Goal: Task Accomplishment & Management: Use online tool/utility

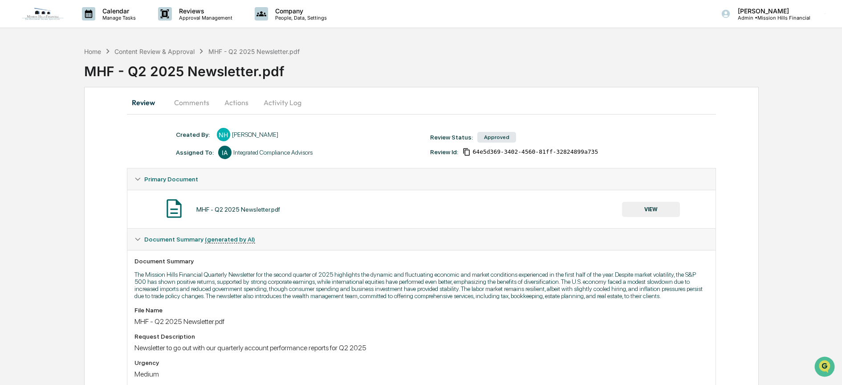
click at [234, 103] on button "Actions" at bounding box center [236, 102] width 40 height 21
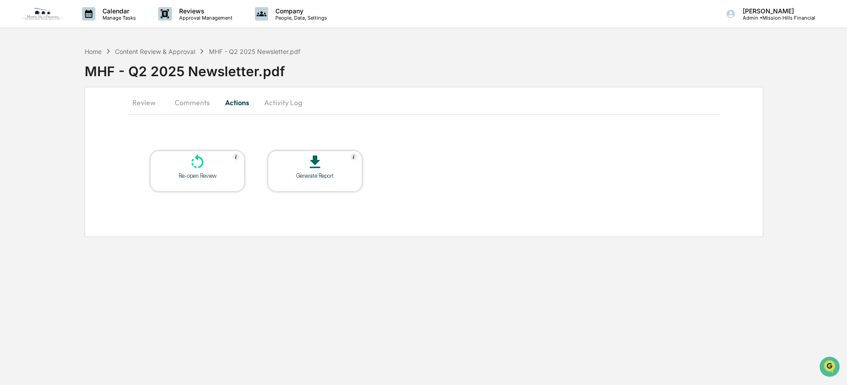
click at [187, 107] on button "Comments" at bounding box center [191, 102] width 49 height 21
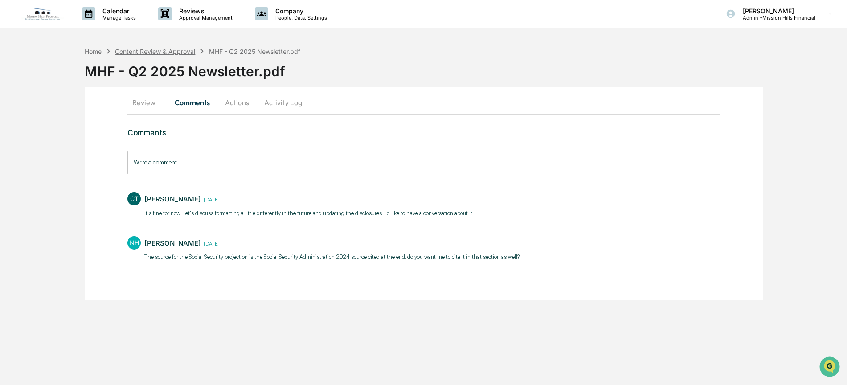
click at [147, 50] on div "Content Review & Approval" at bounding box center [155, 52] width 80 height 8
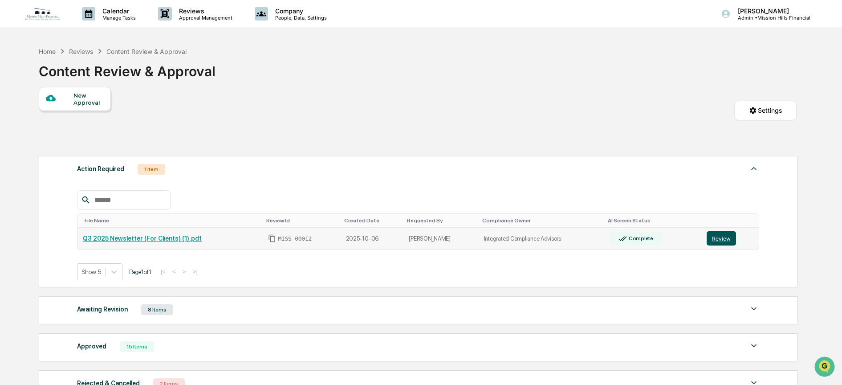
click at [725, 237] on button "Review" at bounding box center [721, 238] width 29 height 14
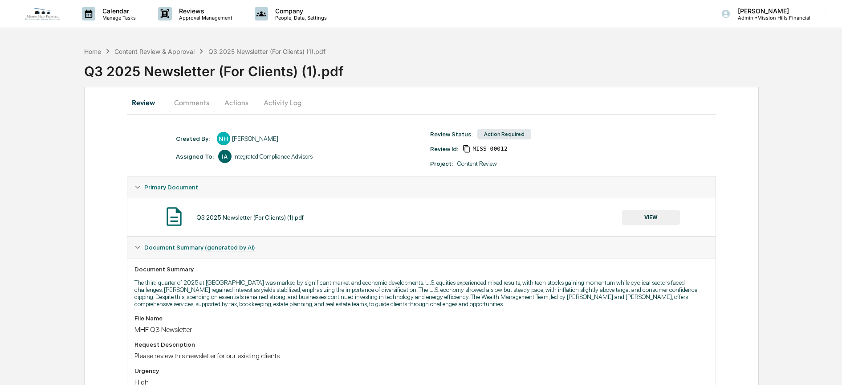
click at [229, 105] on button "Actions" at bounding box center [236, 102] width 40 height 21
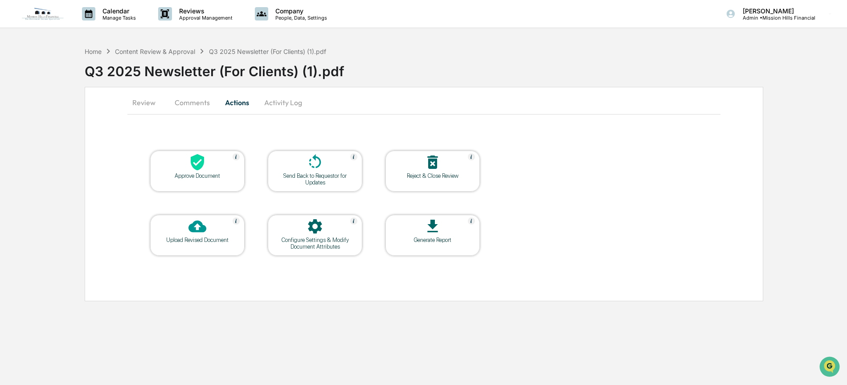
click at [194, 229] on icon at bounding box center [197, 226] width 18 height 12
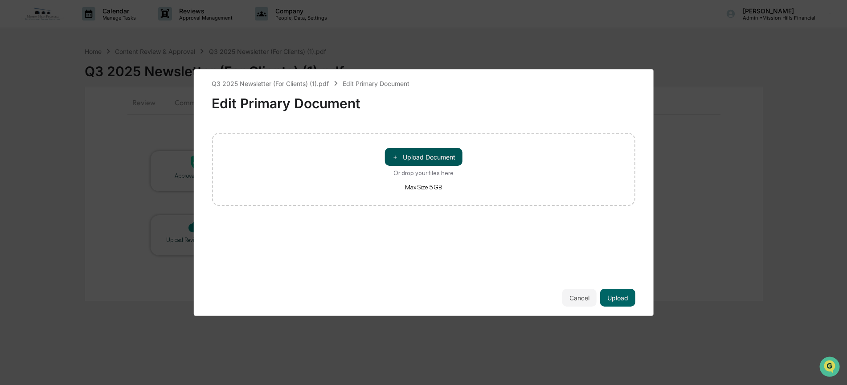
click at [406, 158] on button "＋ Upload Document" at bounding box center [423, 157] width 77 height 18
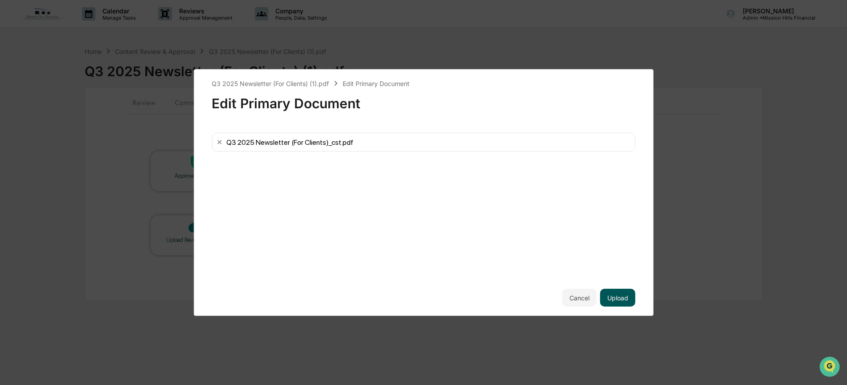
click at [624, 297] on button "Upload" at bounding box center [617, 298] width 35 height 18
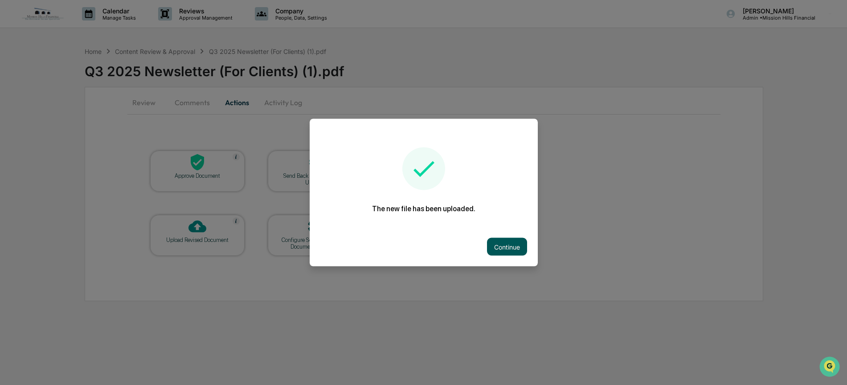
click at [513, 245] on button "Continue" at bounding box center [507, 247] width 40 height 18
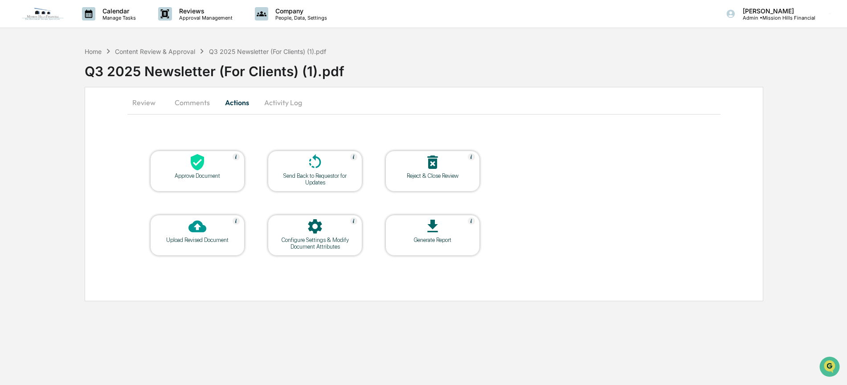
click at [187, 97] on button "Comments" at bounding box center [191, 102] width 49 height 21
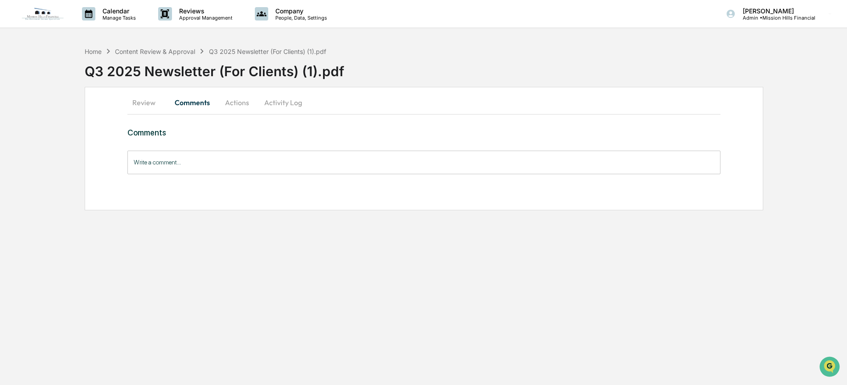
click at [196, 159] on input "Write a comment..." at bounding box center [423, 163] width 593 height 24
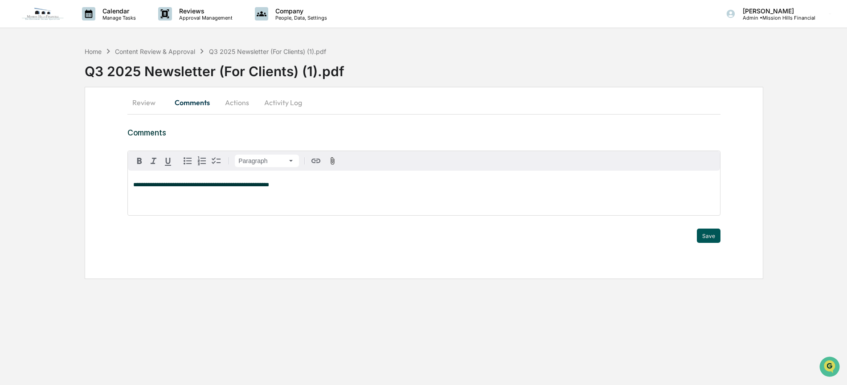
click at [711, 234] on button "Save" at bounding box center [708, 235] width 24 height 14
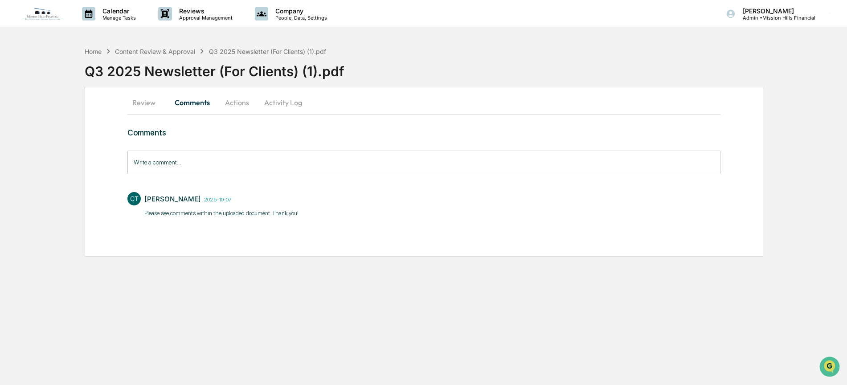
click at [234, 102] on button "Actions" at bounding box center [237, 102] width 40 height 21
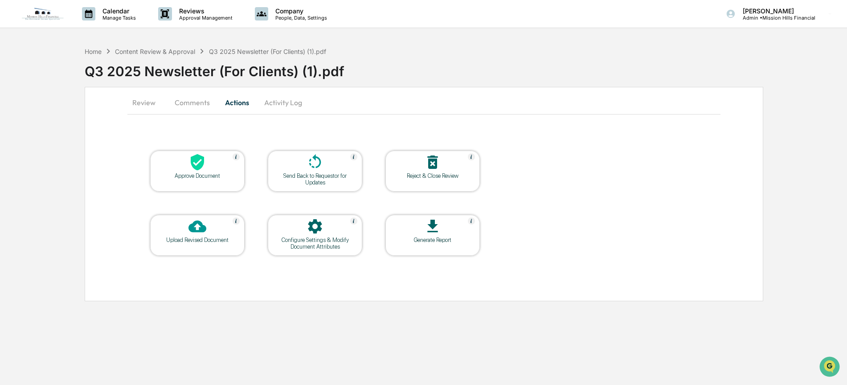
click at [285, 97] on button "Activity Log" at bounding box center [283, 102] width 52 height 21
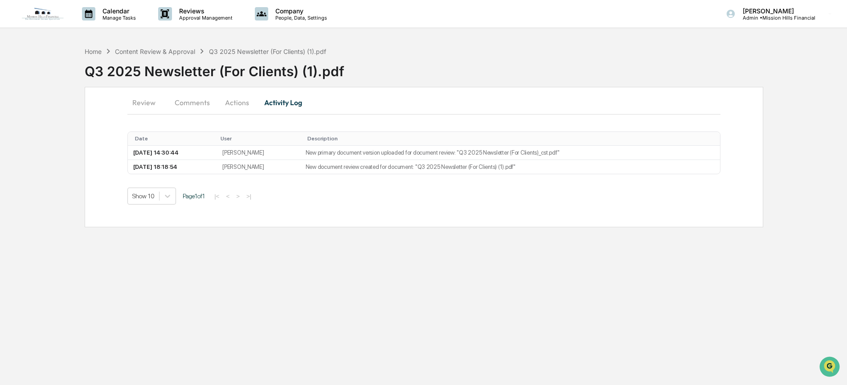
click at [149, 98] on button "Review" at bounding box center [147, 102] width 40 height 21
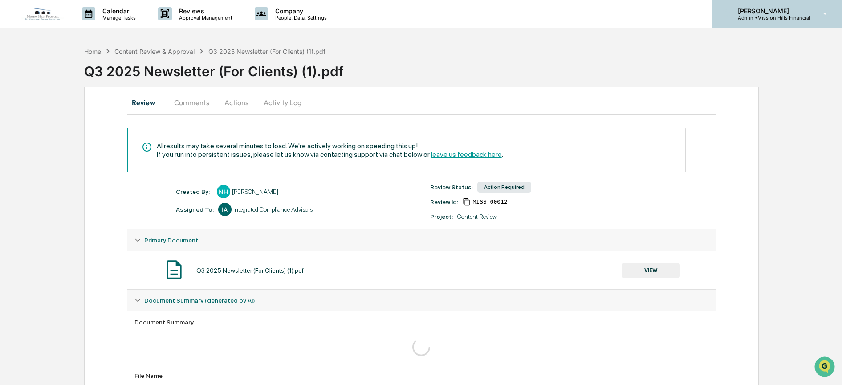
click at [778, 16] on p "Admin • Mission Hills Financial" at bounding box center [771, 18] width 80 height 6
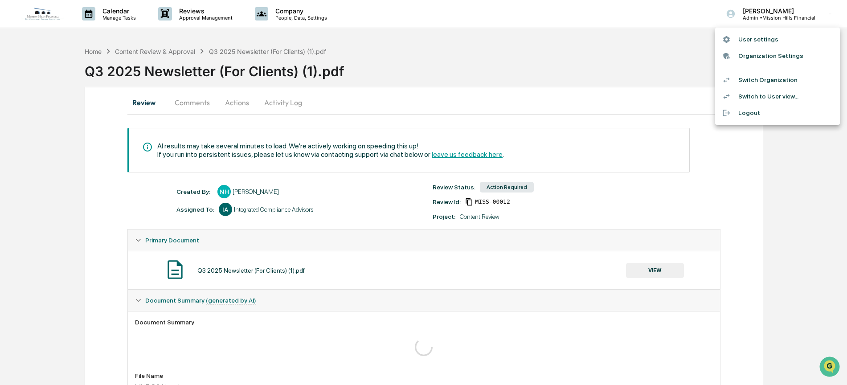
click at [766, 79] on li "Switch Organization" at bounding box center [777, 80] width 125 height 16
